Goal: Find specific page/section: Find specific page/section

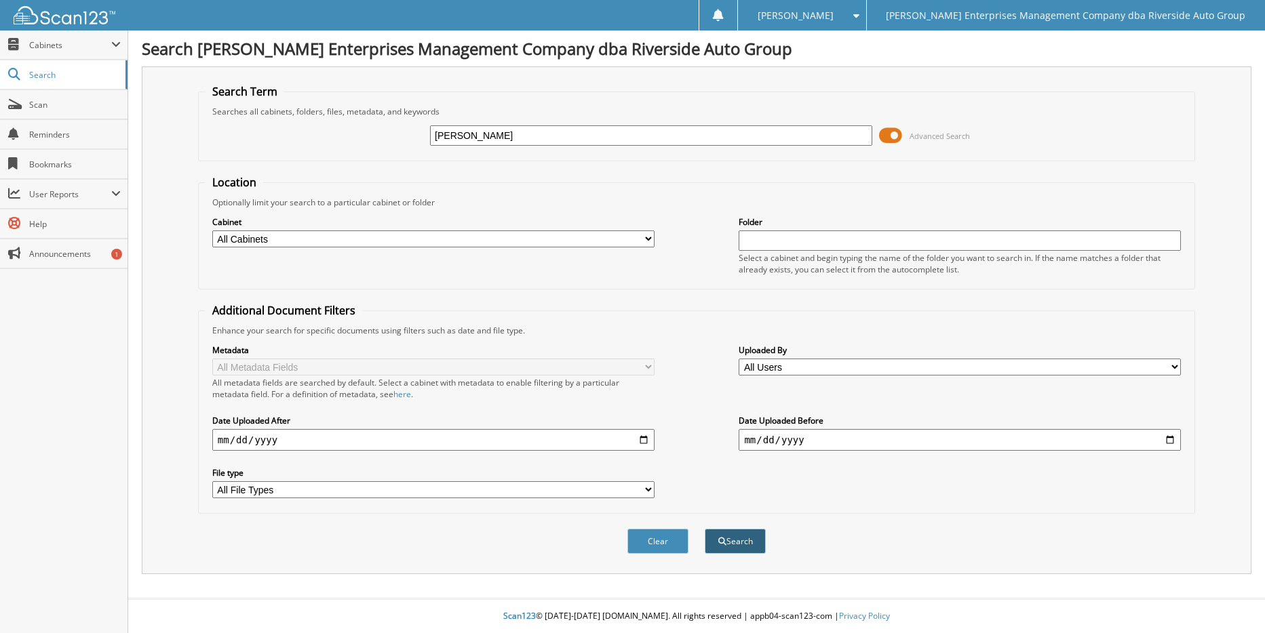
type input "[PERSON_NAME]"
click at [728, 546] on button "Search" at bounding box center [735, 541] width 61 height 25
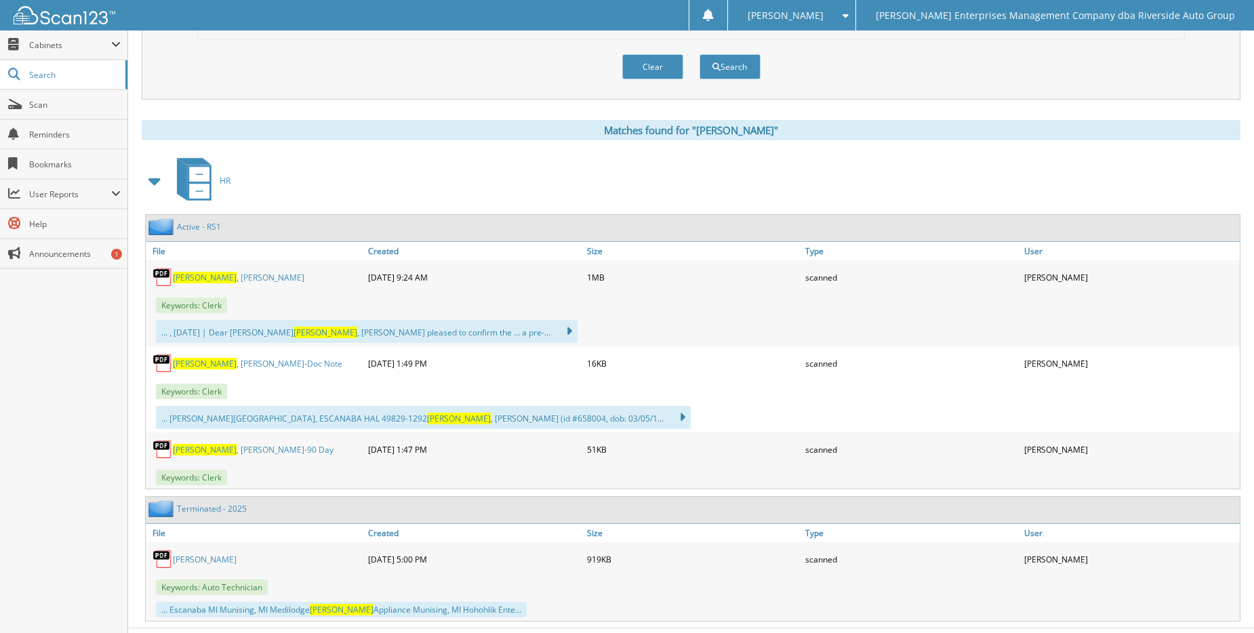
scroll to position [505, 0]
